Goal: Information Seeking & Learning: Check status

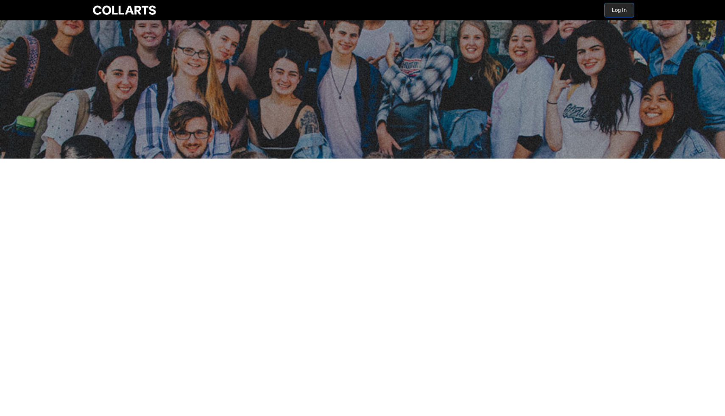
click at [617, 11] on button "Log In" at bounding box center [619, 10] width 29 height 14
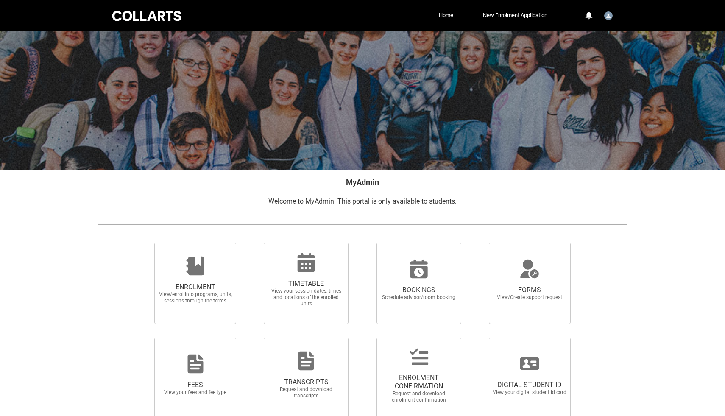
click at [288, 223] on img at bounding box center [362, 224] width 529 height 9
click at [301, 266] on icon at bounding box center [306, 262] width 17 height 19
click at [253, 243] on input "TIMETABLE View your session dates, times and locations of the enrolled units" at bounding box center [253, 242] width 0 height 0
radio input "true"
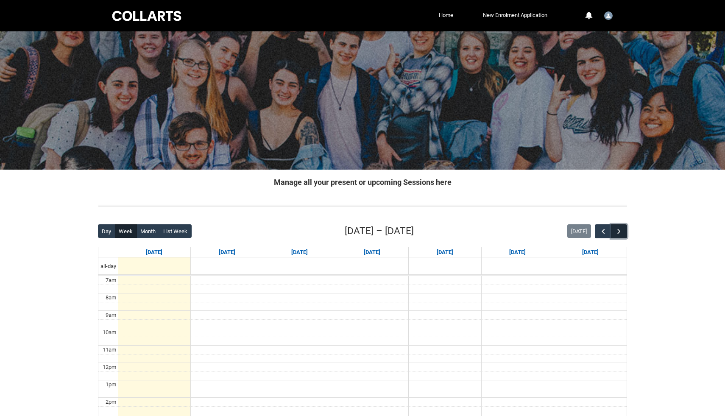
click at [621, 228] on span "button" at bounding box center [619, 231] width 8 height 8
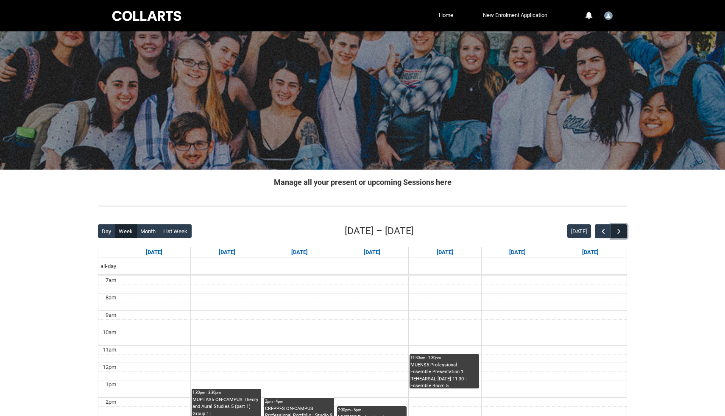
click at [621, 228] on span "button" at bounding box center [619, 231] width 8 height 8
click at [604, 229] on span "button" at bounding box center [603, 231] width 8 height 8
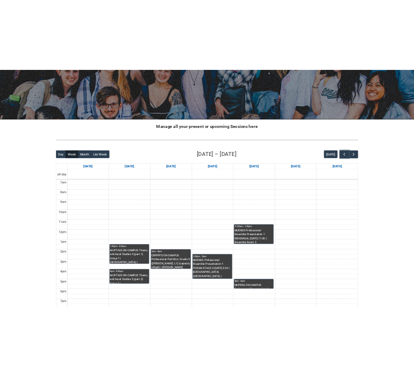
scroll to position [92, 0]
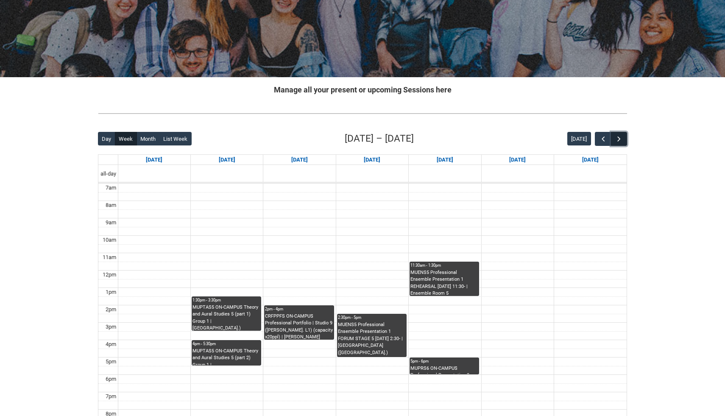
click at [619, 139] on span "button" at bounding box center [619, 139] width 8 height 8
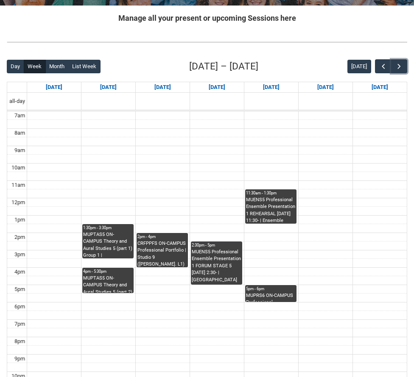
scroll to position [167, 0]
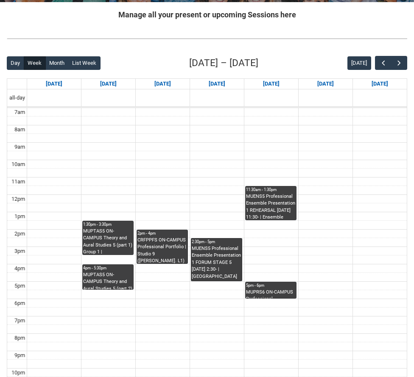
click at [211, 261] on link "2:30pm - 5pm MUENS5 Professional Ensemble Presentation 1 FORUM STAGE 5 Wednesda…" at bounding box center [217, 259] width 52 height 43
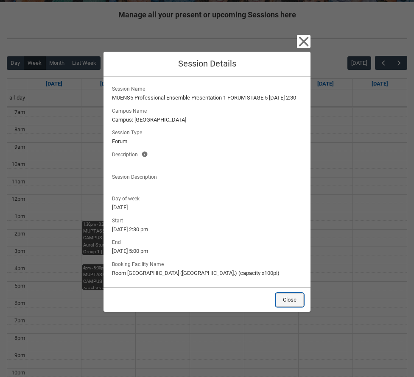
click at [295, 307] on button "Close" at bounding box center [290, 300] width 28 height 14
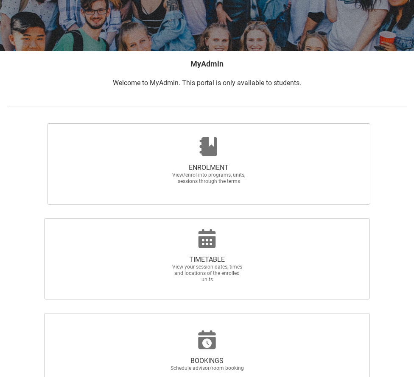
scroll to position [131, 0]
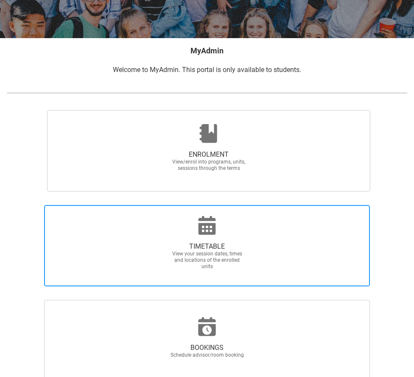
click at [227, 232] on div at bounding box center [206, 225] width 81 height 20
click at [3, 205] on input "TIMETABLE View your session dates, times and locations of the enrolled units" at bounding box center [3, 205] width 0 height 0
radio input "true"
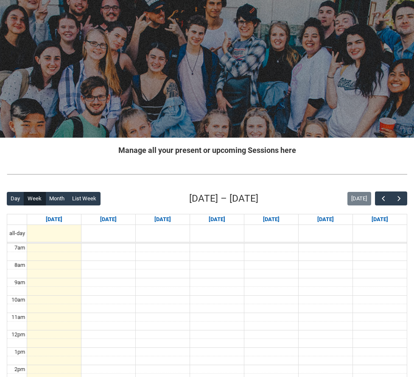
scroll to position [48, 0]
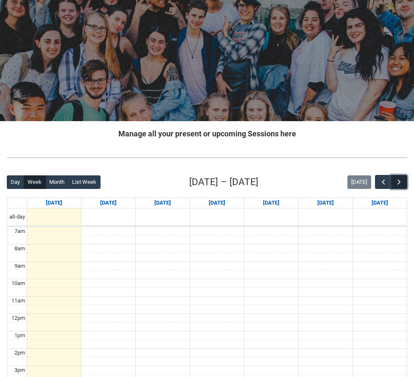
click at [397, 176] on button "button" at bounding box center [399, 182] width 16 height 14
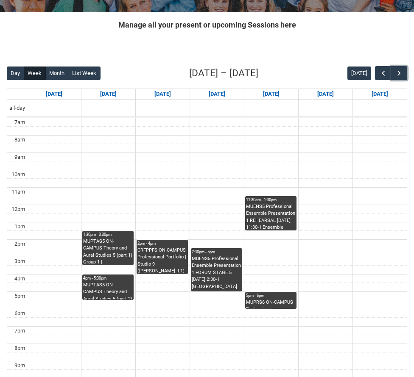
scroll to position [176, 0]
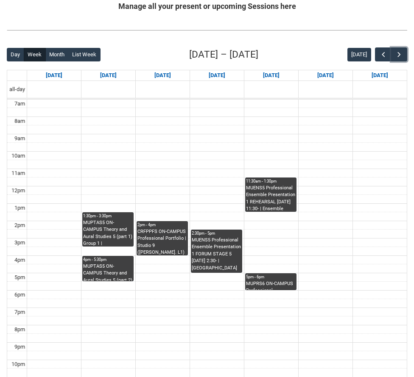
click at [169, 248] on div "CRFPPFS ON-CAMPUS Professional Portfolio | Studio 9 (George St. L1) (capacity x…" at bounding box center [162, 242] width 50 height 27
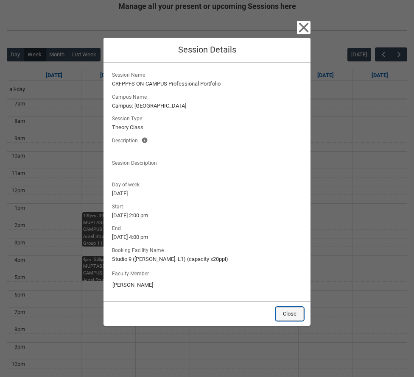
click at [296, 321] on button "Close" at bounding box center [290, 314] width 28 height 14
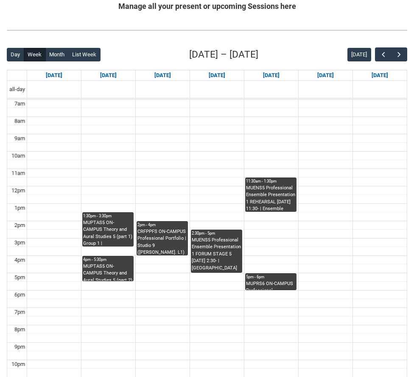
click at [258, 281] on div "MUPRS6 ON-CAMPUS Professional Presentation 2 INSTRUMENTAL WORKSHOP THU 5:00 | […" at bounding box center [271, 285] width 50 height 9
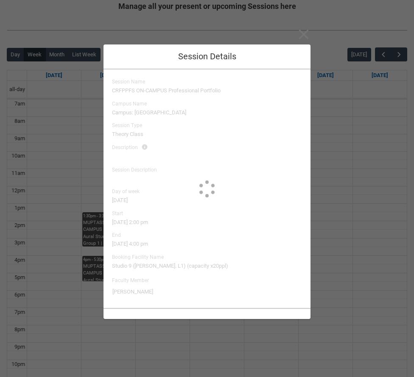
type input "Adam King"
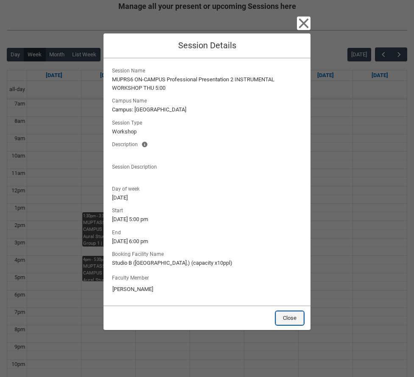
click at [283, 318] on button "Close" at bounding box center [290, 319] width 28 height 14
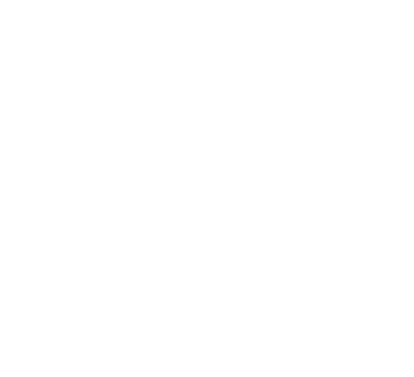
click at [218, 0] on html "Loading × Sorry to interrupt CSS Error Refresh" at bounding box center [207, 0] width 414 height 0
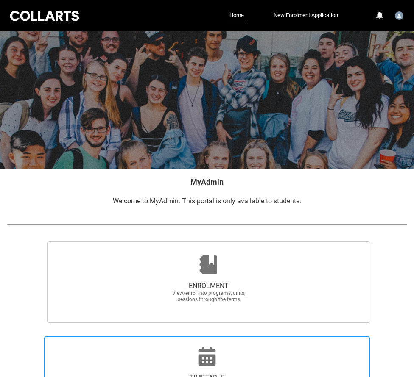
click at [203, 350] on icon at bounding box center [206, 356] width 17 height 19
click at [3, 337] on input "TIMETABLE View your session dates, times and locations of the enrolled units" at bounding box center [3, 336] width 0 height 0
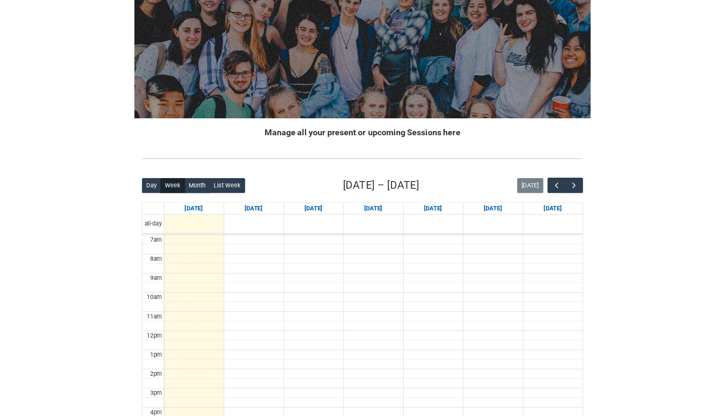
scroll to position [197, 0]
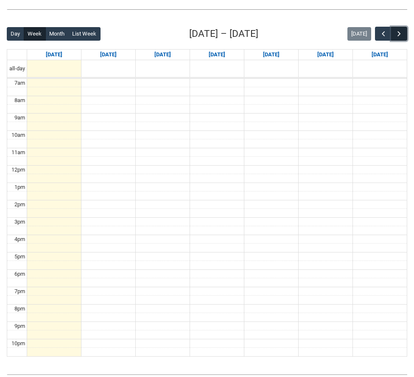
click at [394, 35] on button "button" at bounding box center [399, 34] width 16 height 14
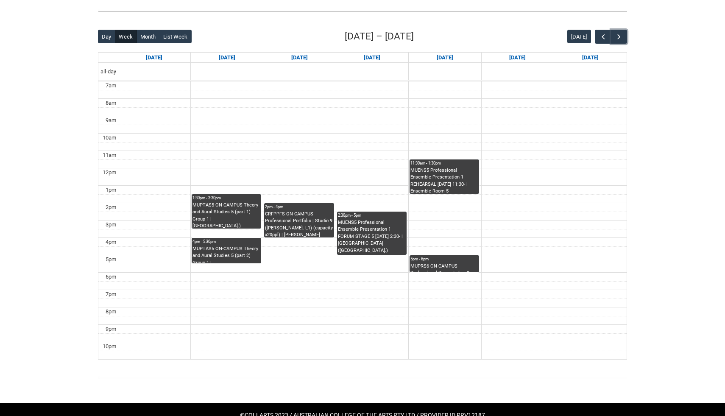
scroll to position [192, 0]
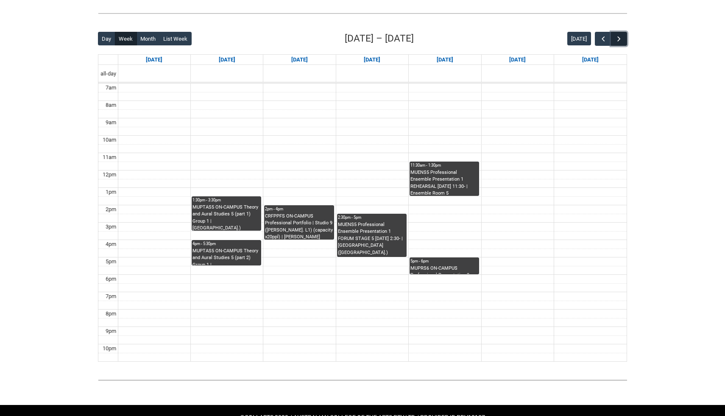
click at [413, 39] on span "button" at bounding box center [619, 39] width 8 height 8
click at [234, 217] on div "MUPTAS5 ON-CAMPUS Theory and Aural Studies 5 (part 1) Group 1 | [GEOGRAPHIC_DAT…" at bounding box center [226, 217] width 68 height 27
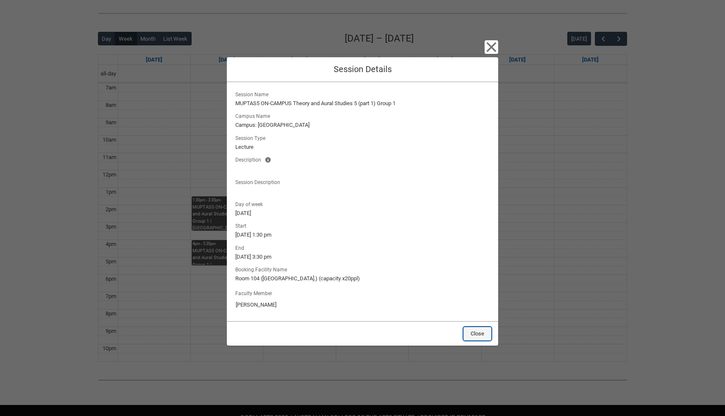
click at [413, 332] on button "Close" at bounding box center [477, 334] width 28 height 14
